Goal: Information Seeking & Learning: Learn about a topic

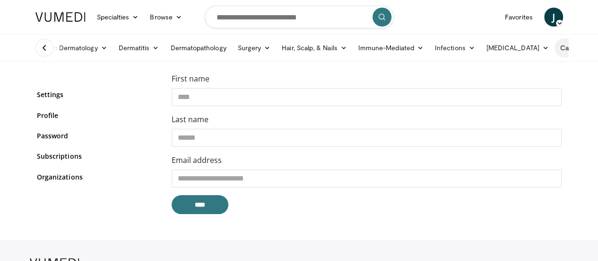
click at [555, 52] on link "Cancer/Precancer" at bounding box center [594, 47] width 78 height 19
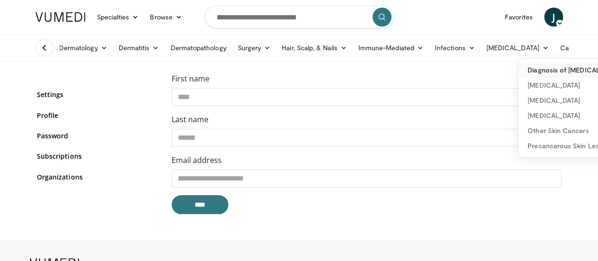
click at [518, 68] on link "Diagnosis of [MEDICAL_DATA]" at bounding box center [574, 69] width 113 height 15
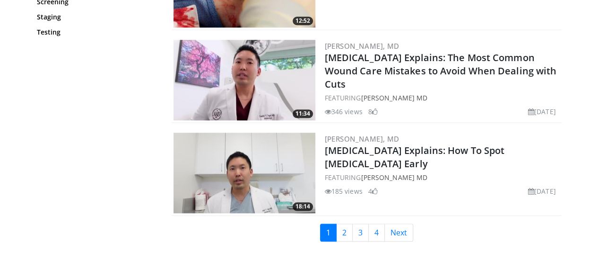
scroll to position [2214, 0]
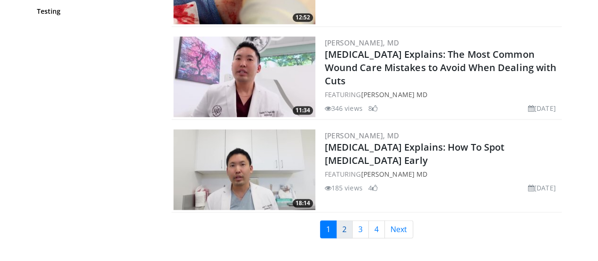
click at [350, 220] on link "2" at bounding box center [344, 229] width 17 height 18
click at [344, 131] on link "Daniel Sugai, MD" at bounding box center [362, 135] width 75 height 9
click at [351, 221] on link "2" at bounding box center [344, 229] width 17 height 18
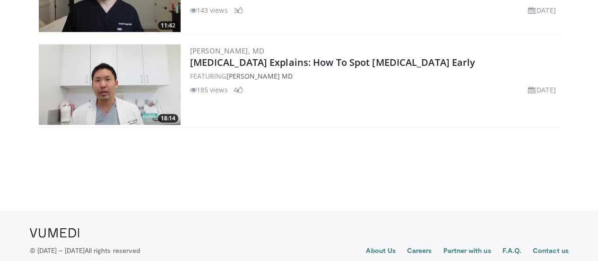
scroll to position [1118, 0]
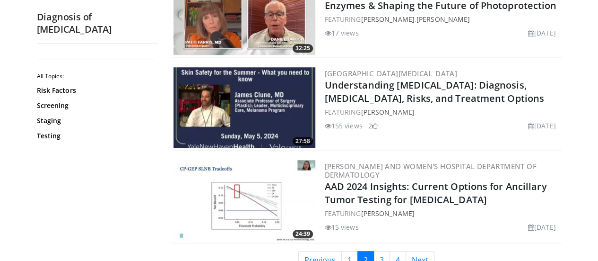
scroll to position [2198, 0]
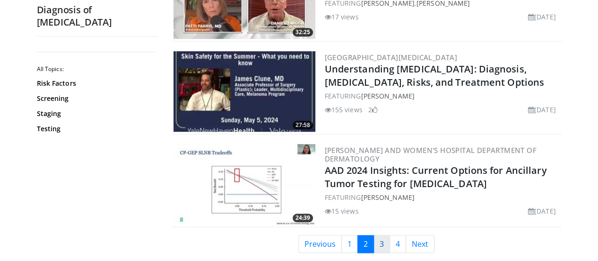
click at [387, 235] on link "3" at bounding box center [382, 244] width 17 height 18
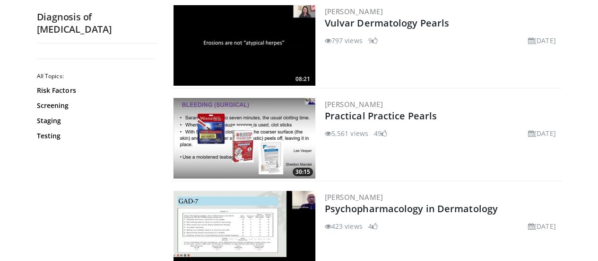
scroll to position [1595, 0]
